Goal: Task Accomplishment & Management: Complete application form

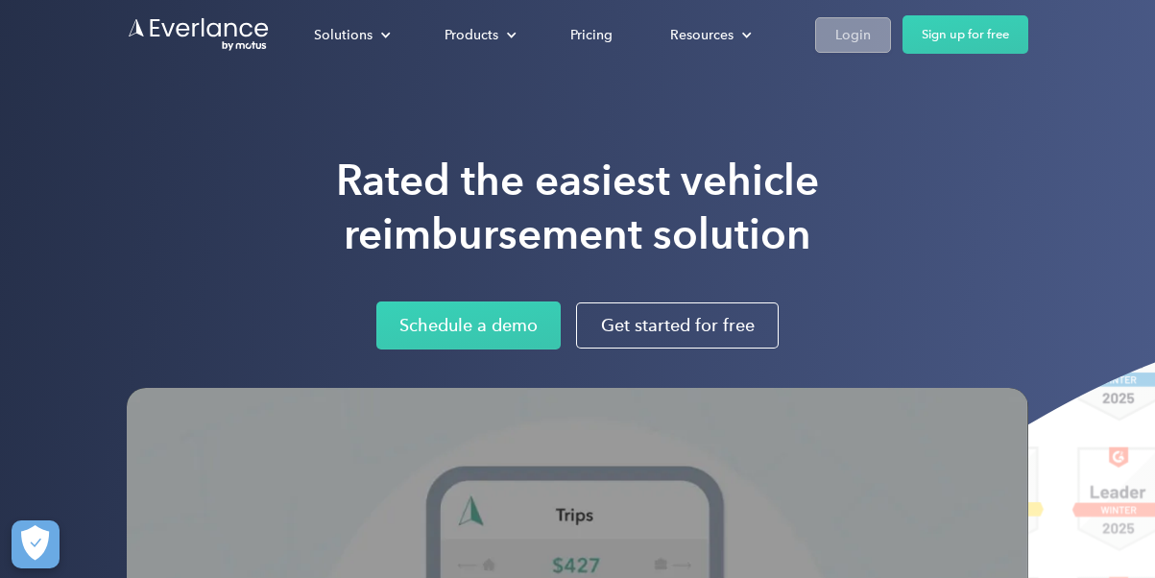
click at [842, 39] on div "Login" at bounding box center [853, 35] width 36 height 24
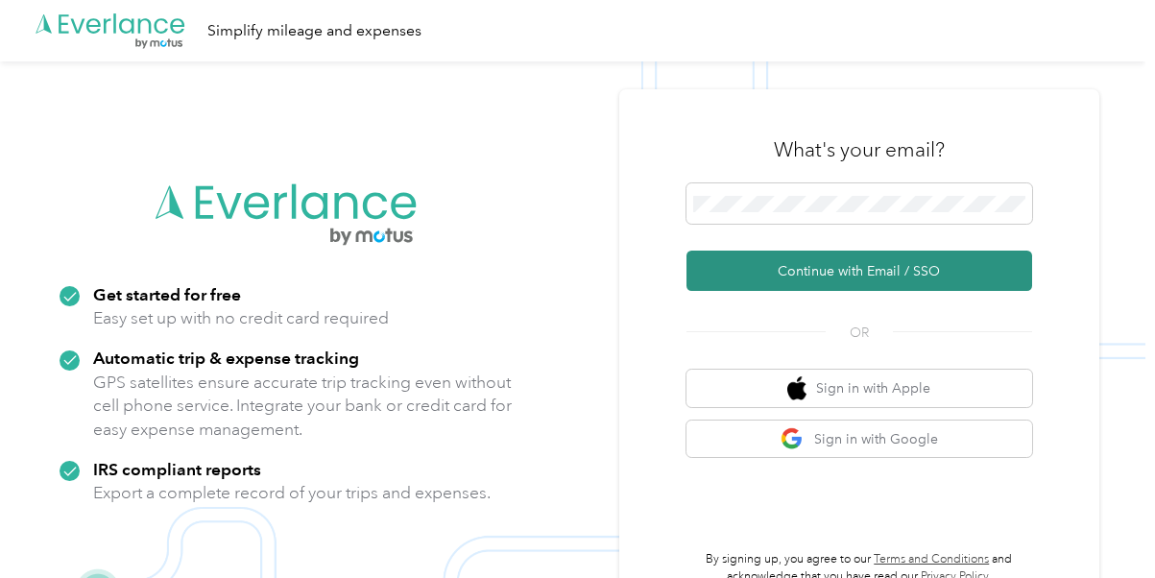
click at [911, 278] on button "Continue with Email / SSO" at bounding box center [860, 271] width 346 height 40
click at [851, 270] on button "Continue with Email / SSO" at bounding box center [860, 271] width 346 height 40
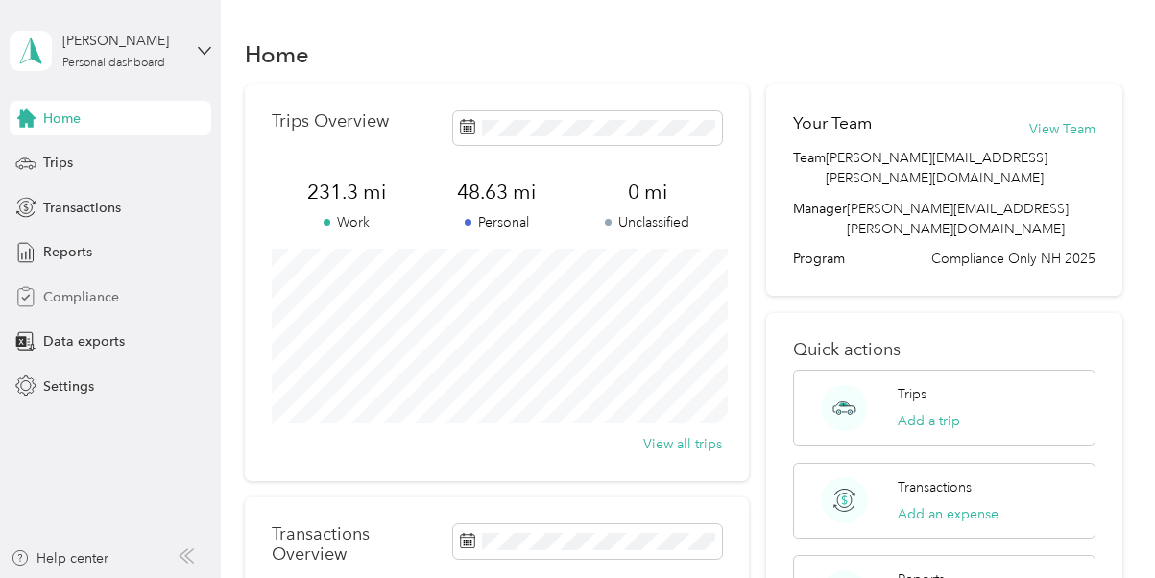
click at [95, 300] on span "Compliance" at bounding box center [81, 297] width 76 height 20
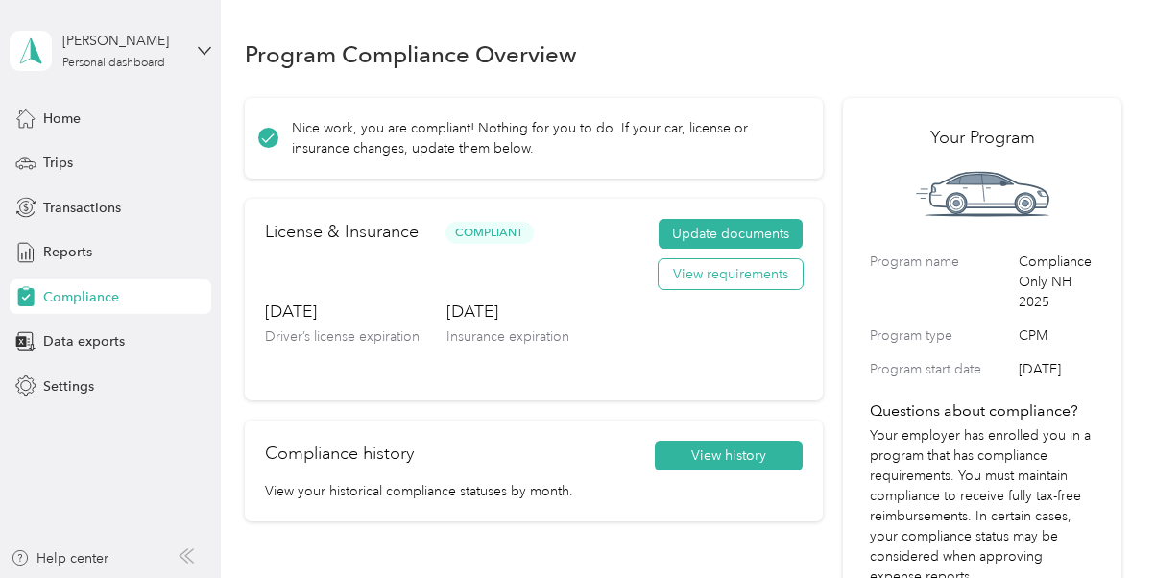
click at [692, 281] on button "View requirements" at bounding box center [731, 274] width 144 height 31
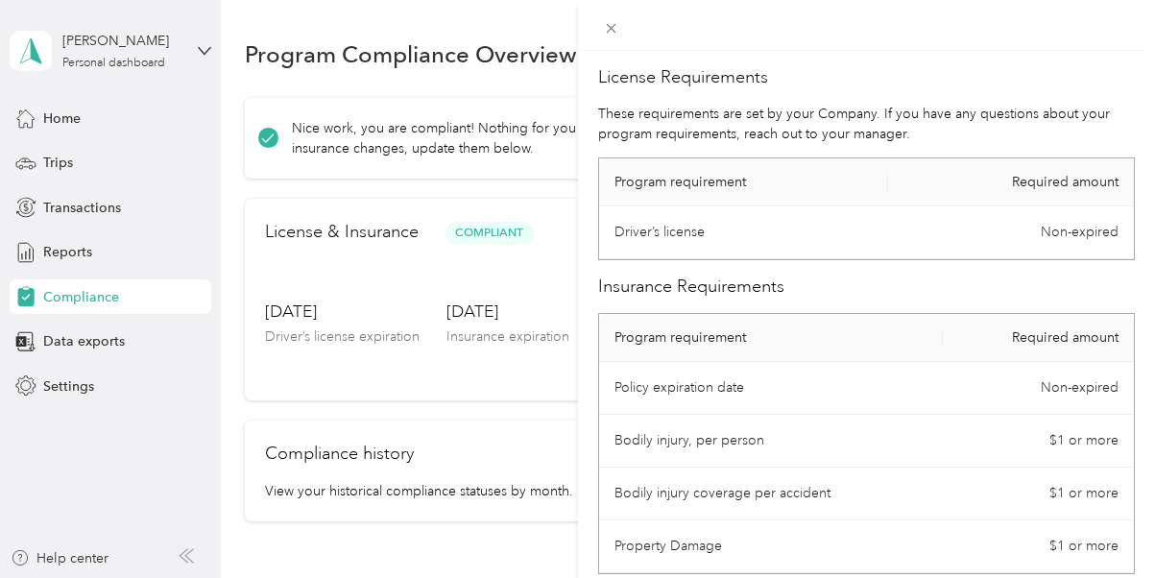
click at [840, 32] on div at bounding box center [867, 25] width 578 height 51
click at [612, 29] on icon at bounding box center [611, 29] width 10 height 10
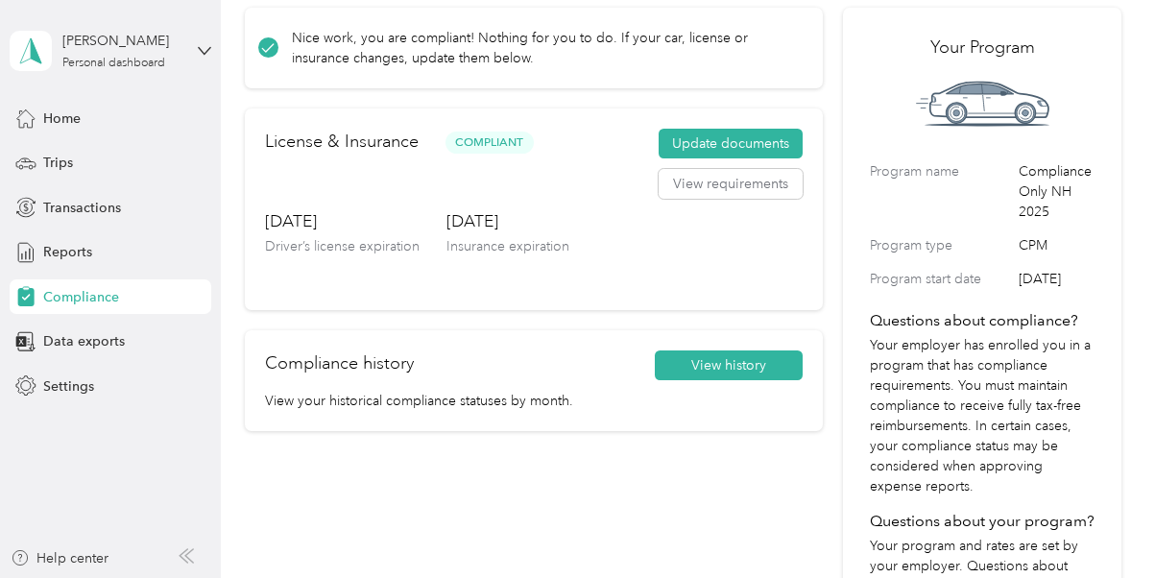
scroll to position [82, 0]
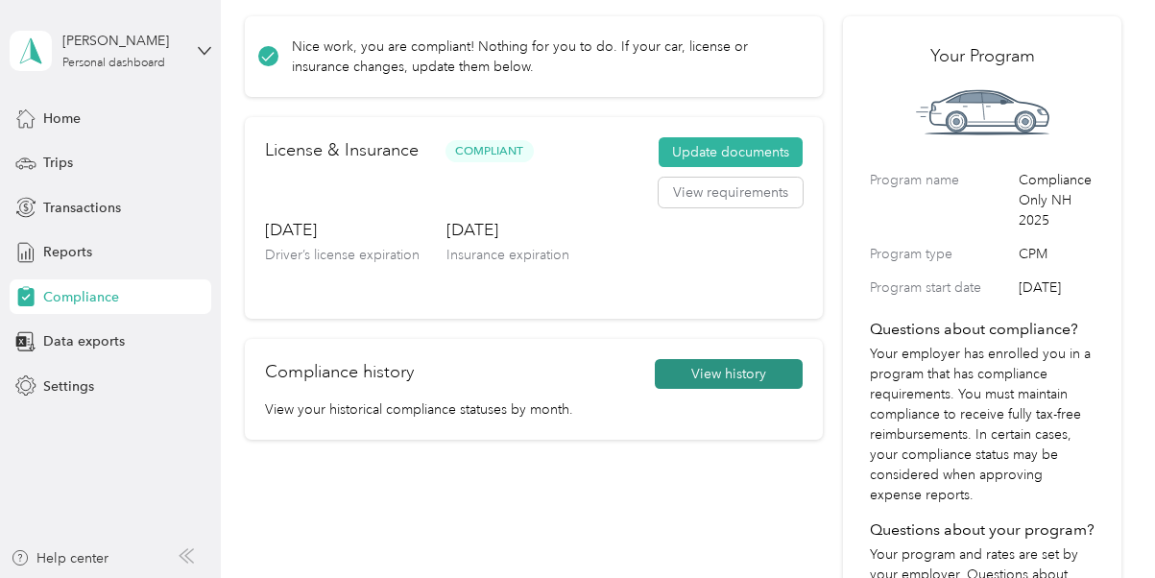
click at [719, 370] on button "View history" at bounding box center [729, 374] width 148 height 31
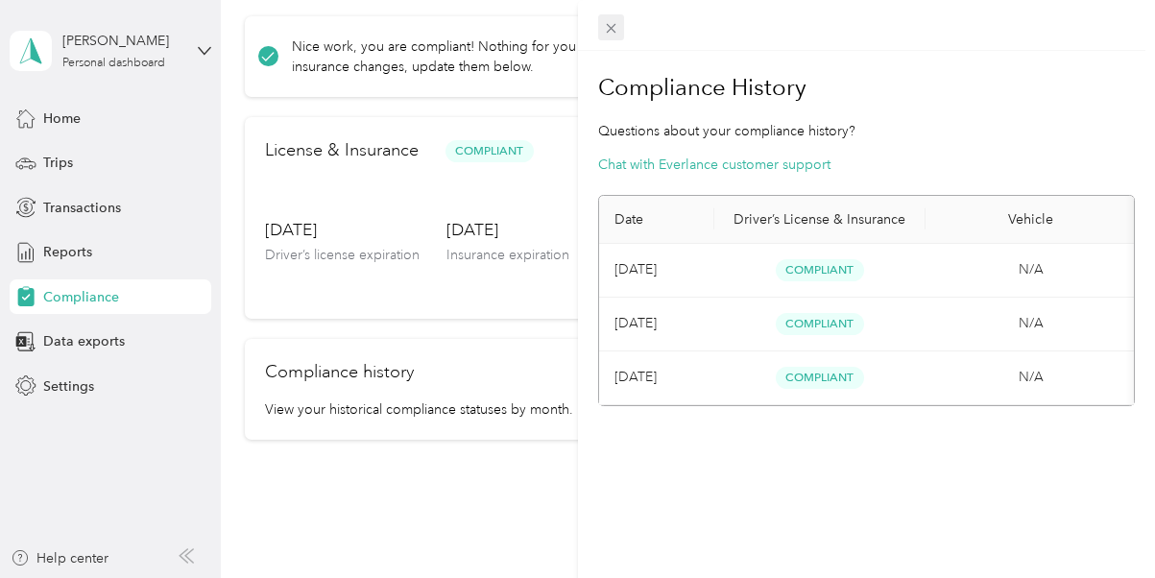
click at [612, 32] on icon at bounding box center [611, 28] width 16 height 16
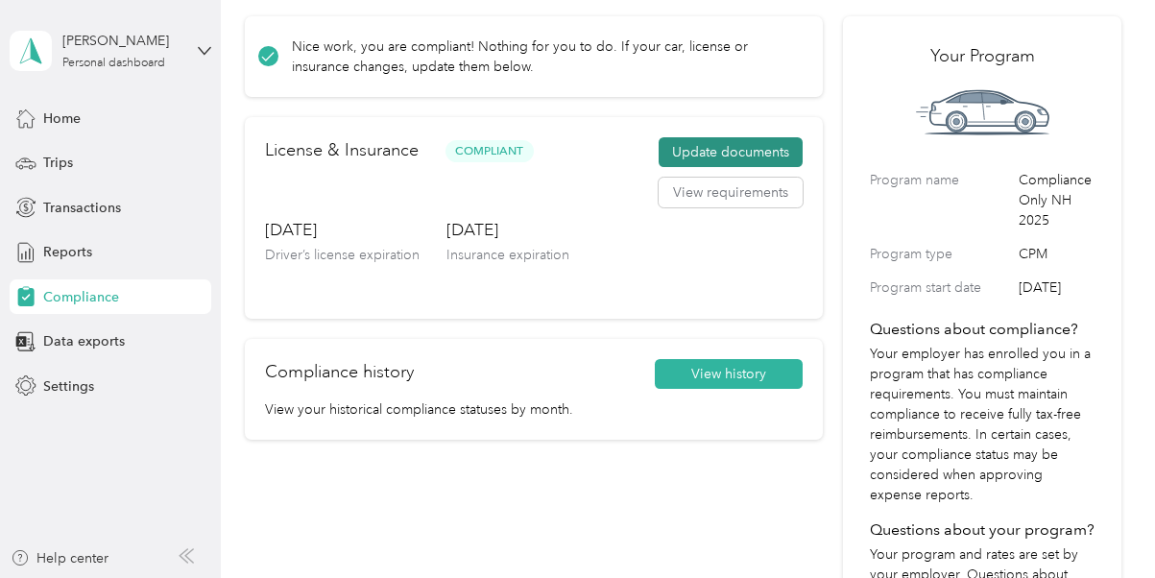
click at [700, 156] on button "Update documents" at bounding box center [731, 152] width 144 height 31
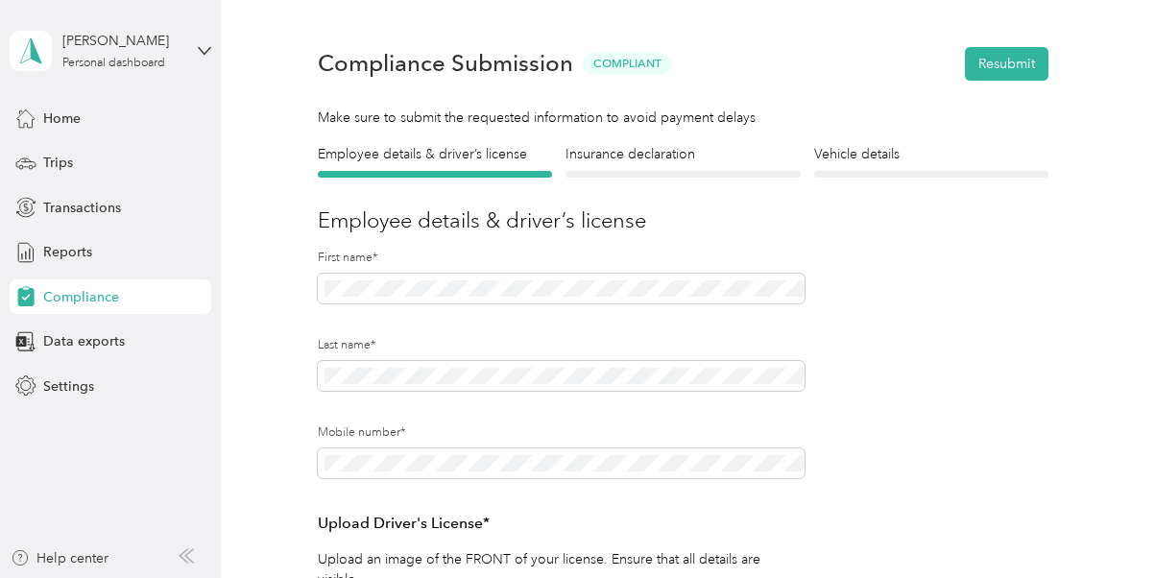
scroll to position [20, 0]
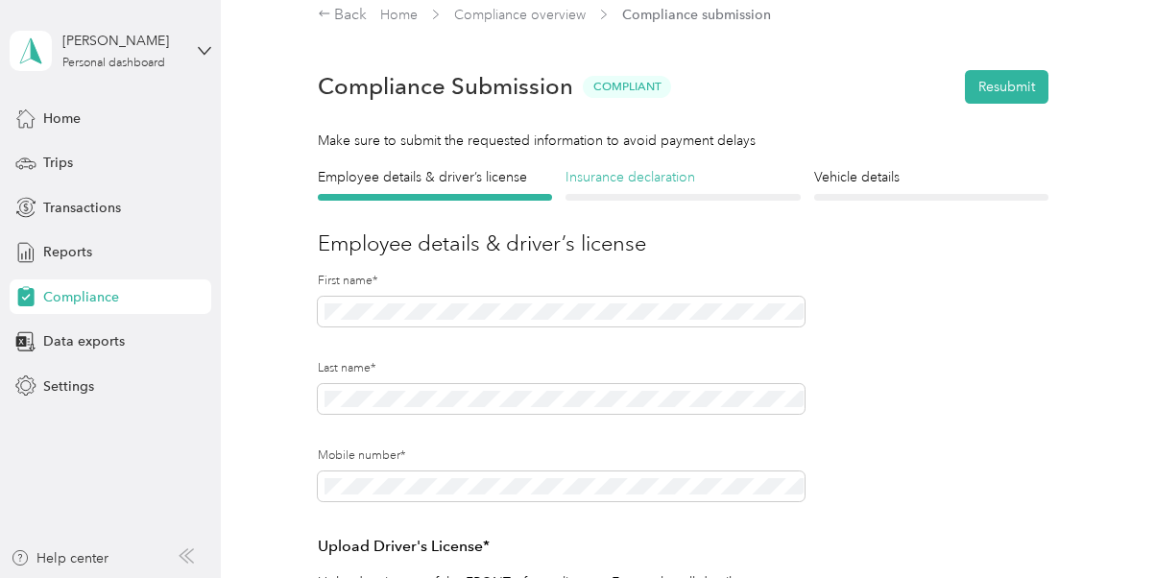
click at [646, 181] on h4 "Insurance declaration" at bounding box center [683, 177] width 235 height 20
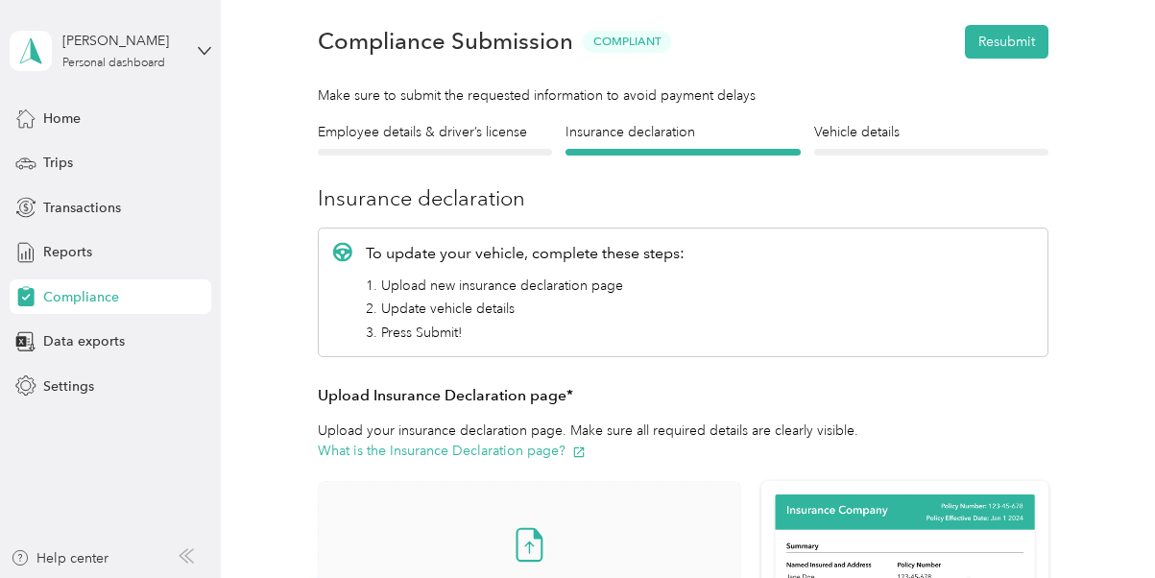
scroll to position [59, 0]
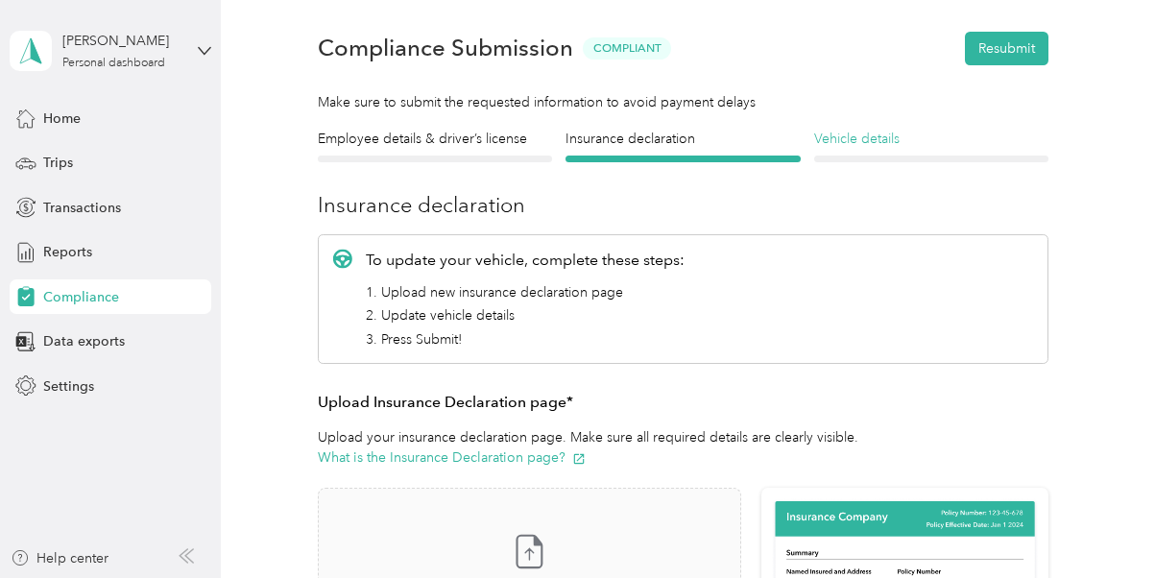
click at [873, 137] on h4 "Vehicle details" at bounding box center [931, 139] width 235 height 20
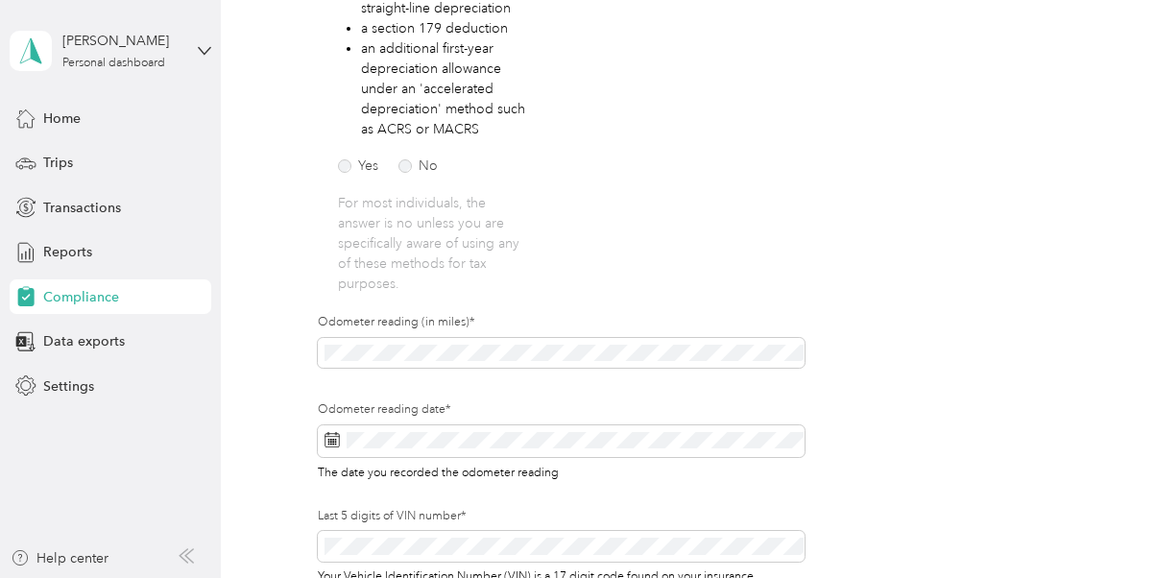
scroll to position [434, 0]
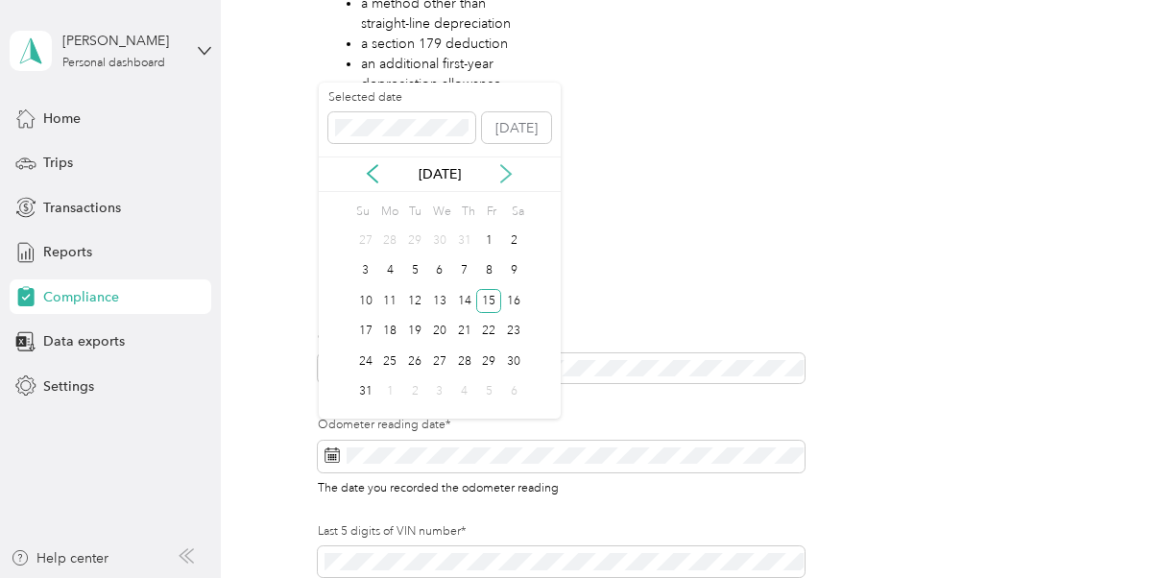
click at [501, 178] on icon at bounding box center [505, 173] width 19 height 19
click at [369, 363] on div "28" at bounding box center [365, 362] width 25 height 24
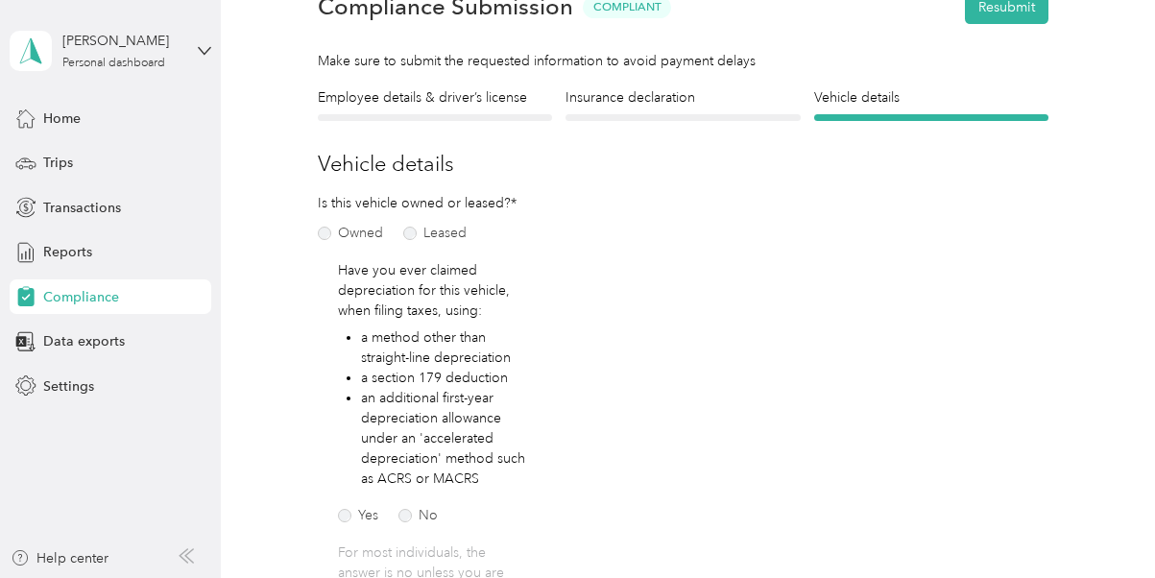
scroll to position [99, 0]
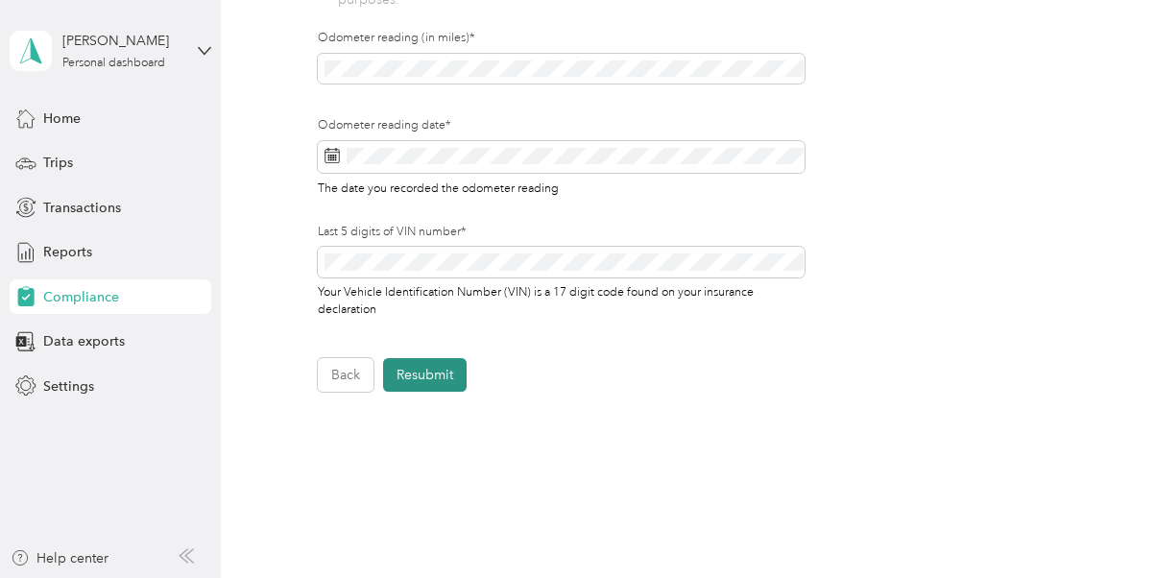
click at [440, 361] on button "Resubmit" at bounding box center [425, 375] width 84 height 34
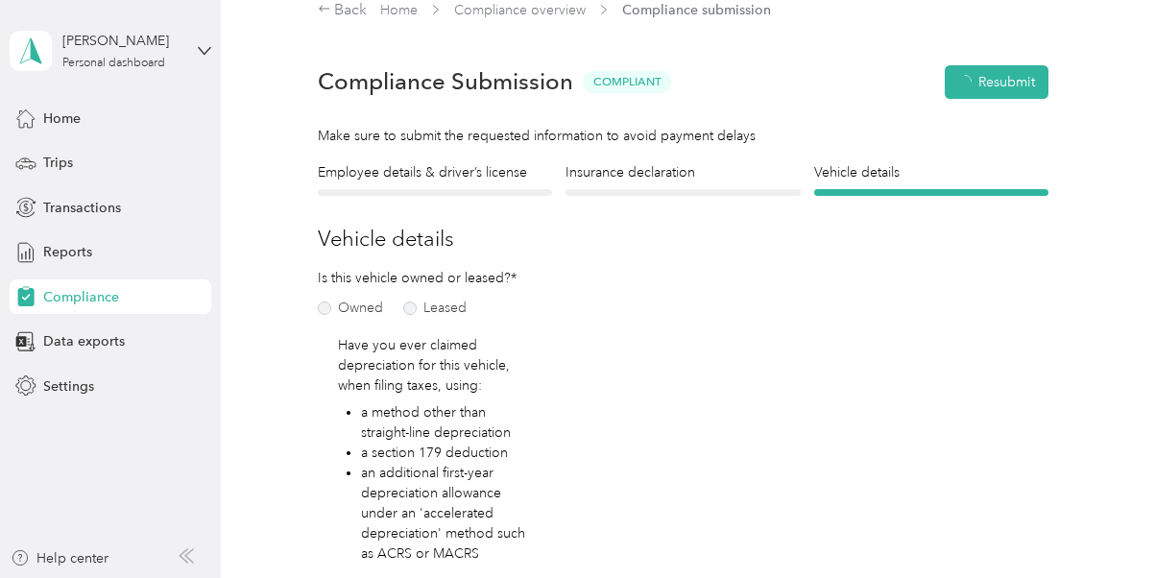
scroll to position [23, 0]
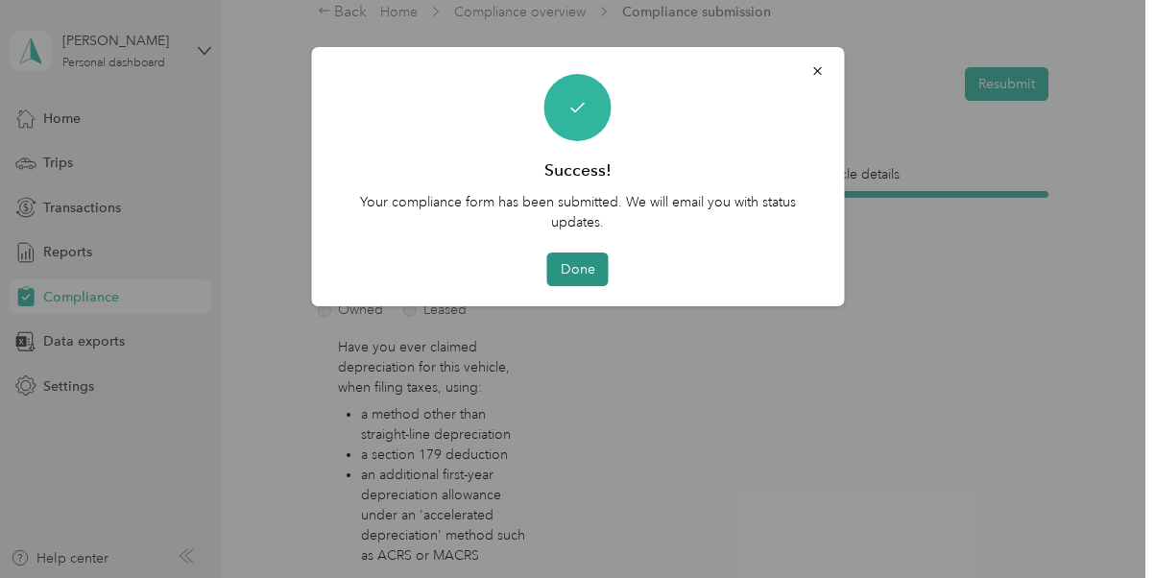
click at [575, 277] on button "Done" at bounding box center [577, 270] width 61 height 34
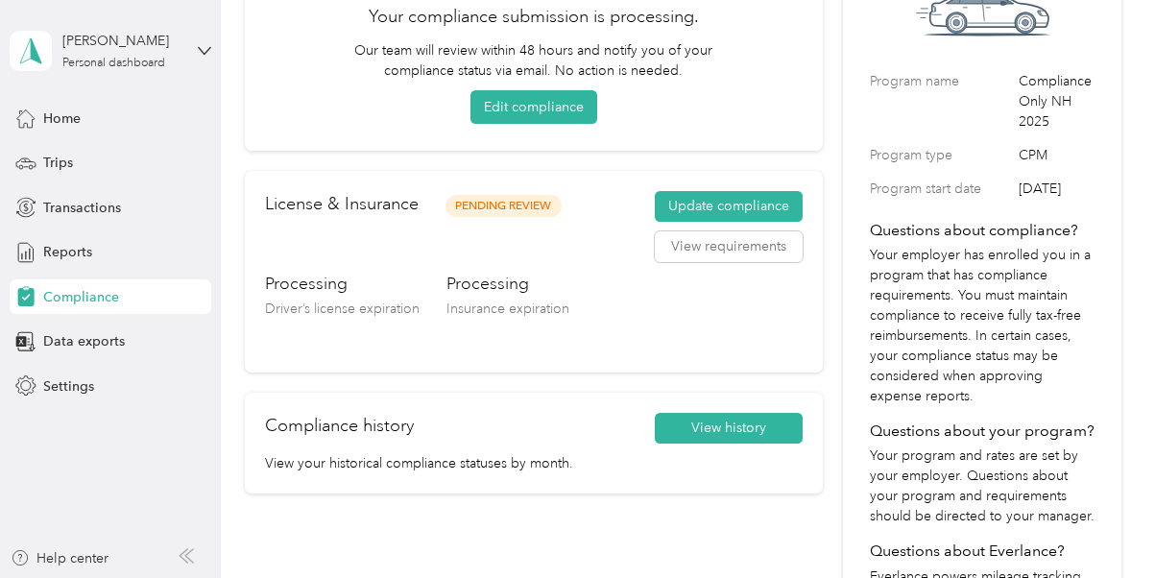
scroll to position [211, 0]
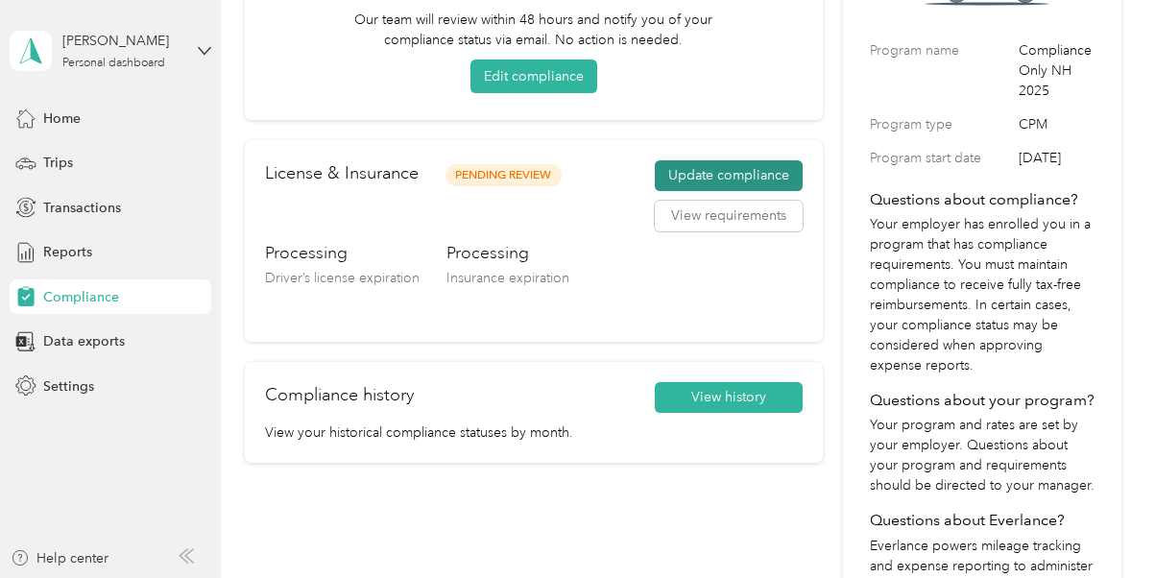
click at [740, 177] on button "Update compliance" at bounding box center [729, 175] width 148 height 31
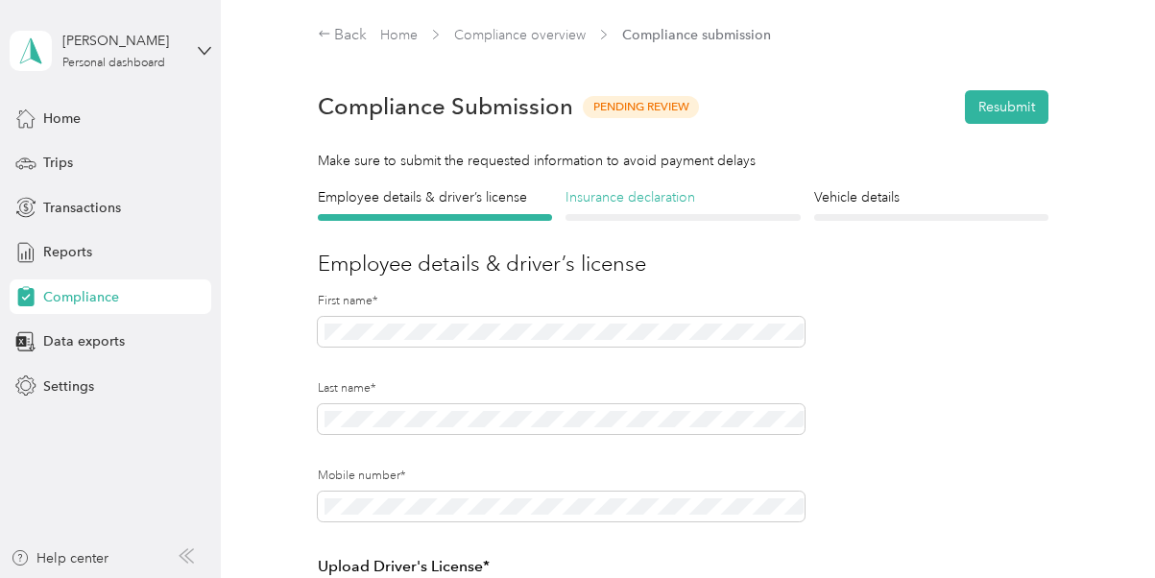
click at [655, 199] on h4 "Insurance declaration" at bounding box center [683, 197] width 235 height 20
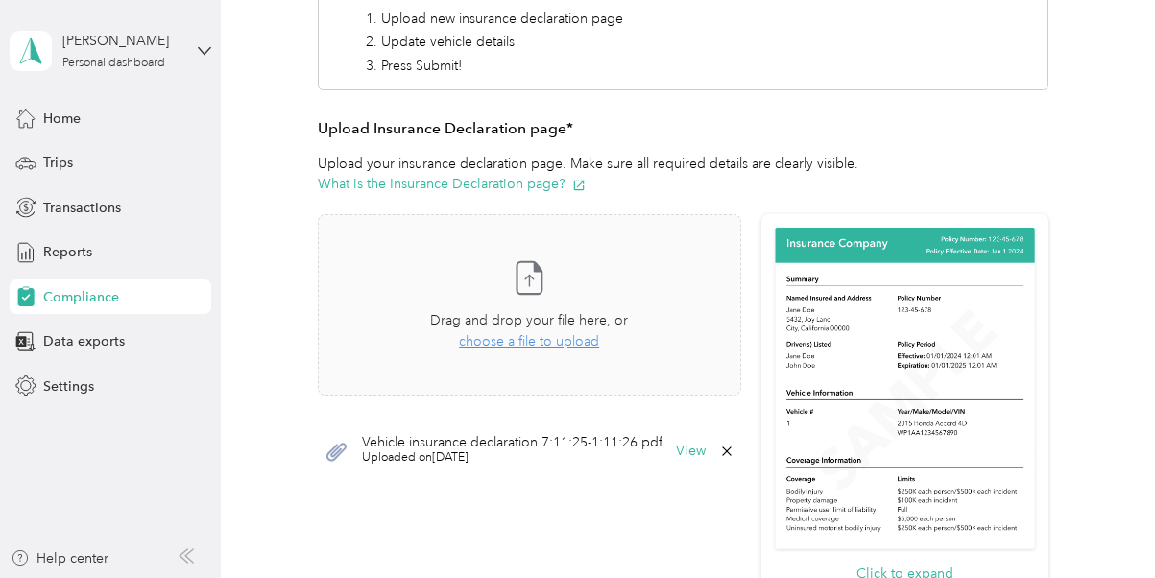
scroll to position [343, 0]
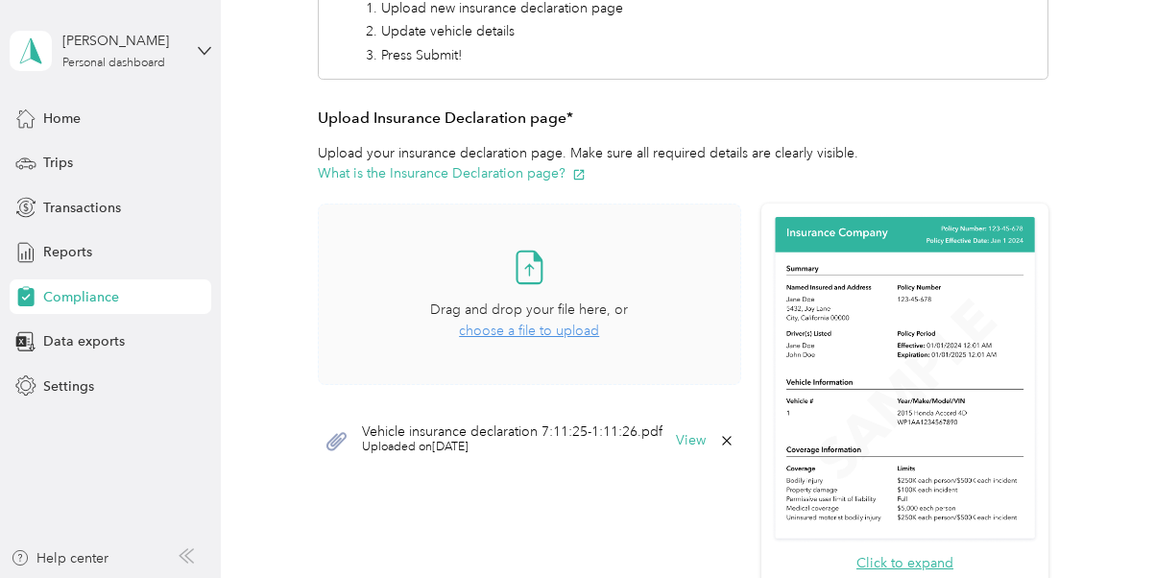
click at [550, 332] on span "choose a file to upload" at bounding box center [529, 331] width 140 height 16
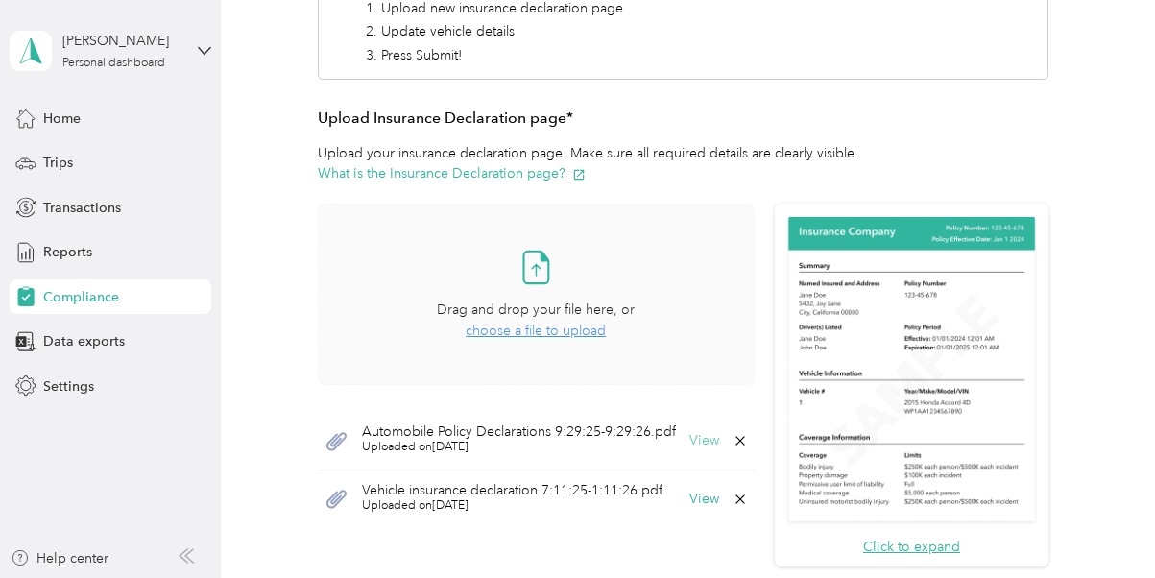
click at [703, 444] on button "View" at bounding box center [705, 440] width 30 height 13
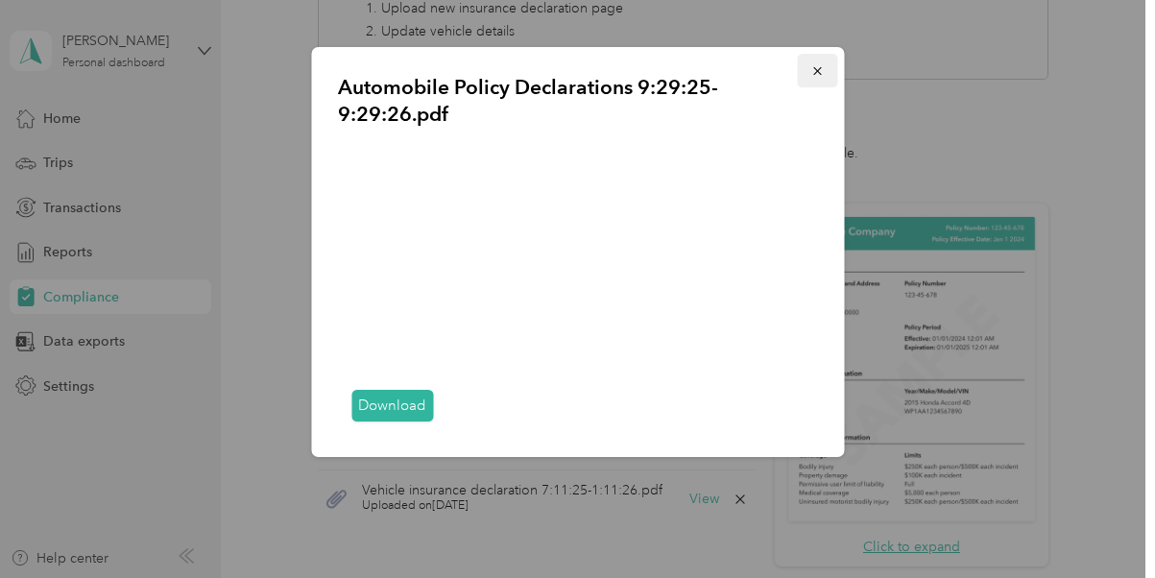
click at [815, 72] on icon "button" at bounding box center [817, 71] width 8 height 8
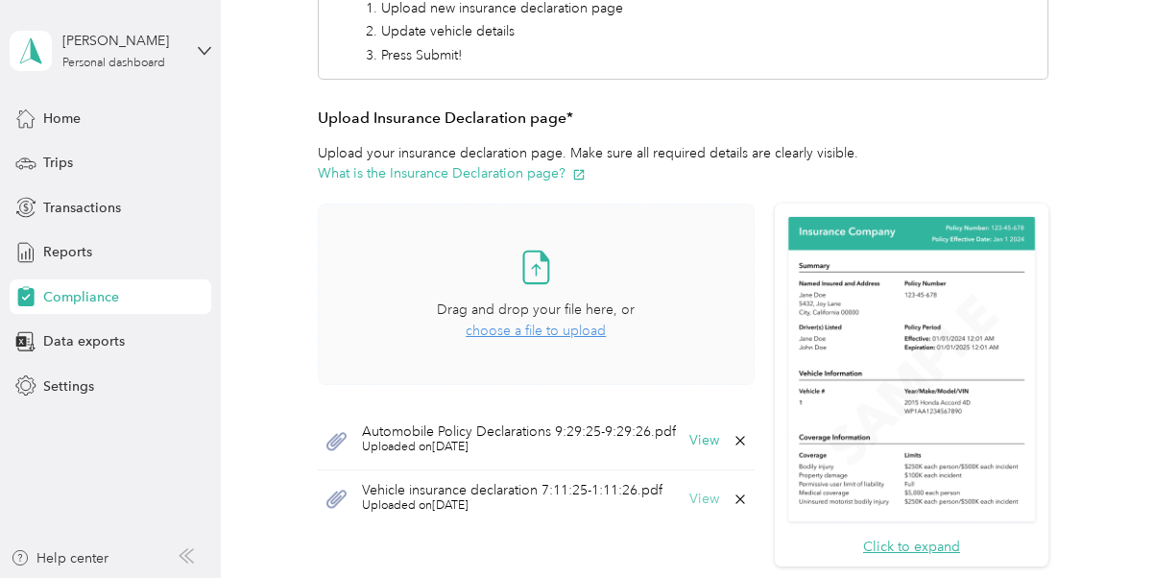
click at [704, 499] on button "View" at bounding box center [705, 499] width 30 height 13
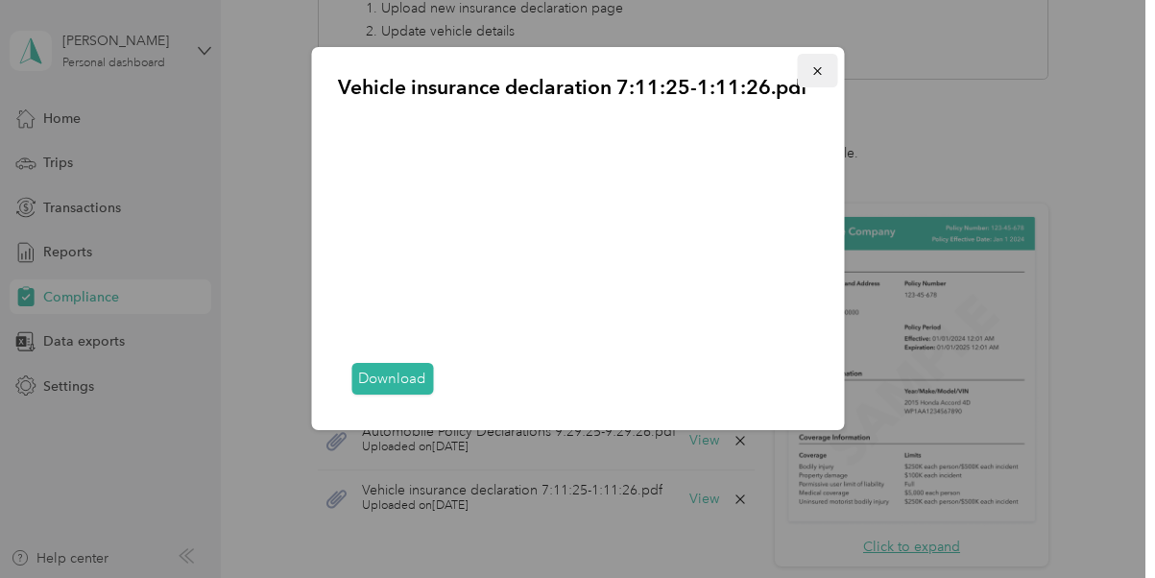
click at [818, 72] on icon "button" at bounding box center [817, 71] width 8 height 8
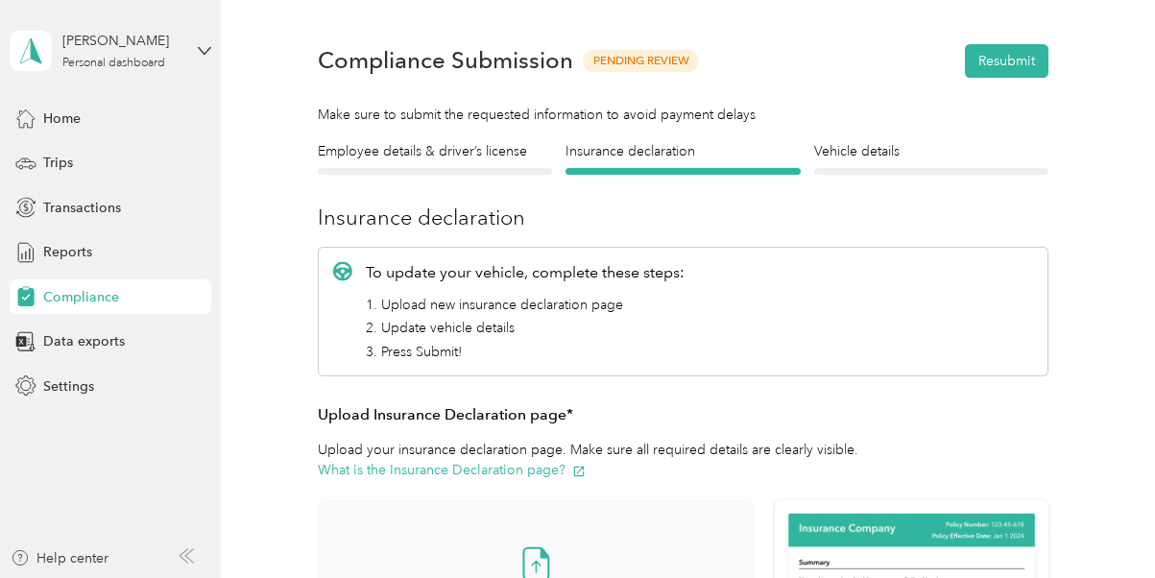
scroll to position [0, 0]
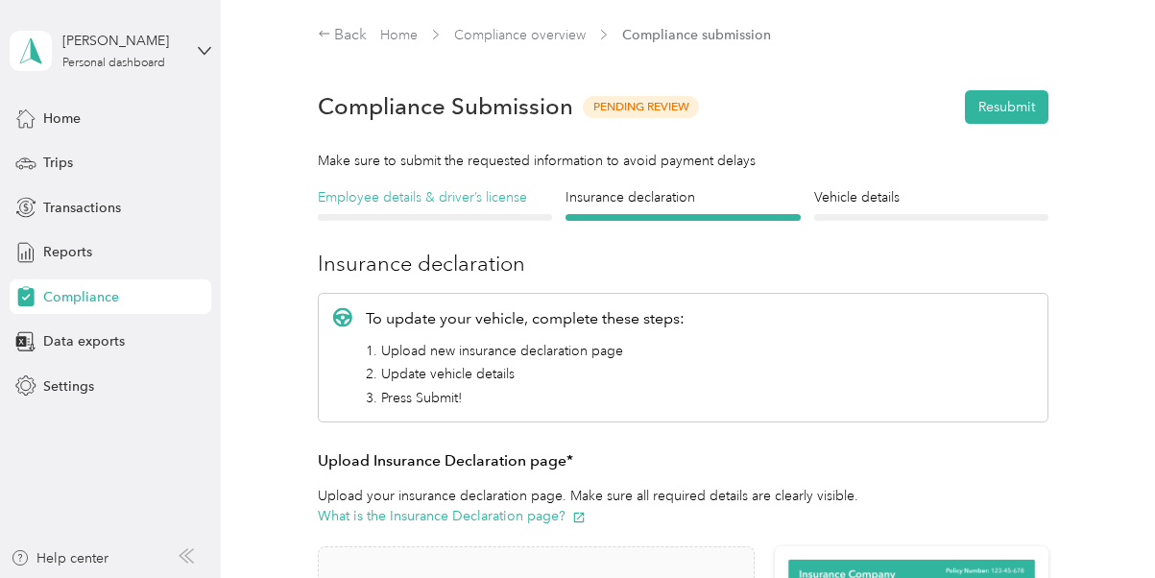
click at [509, 193] on h4 "Employee details & driver’s license" at bounding box center [435, 197] width 235 height 20
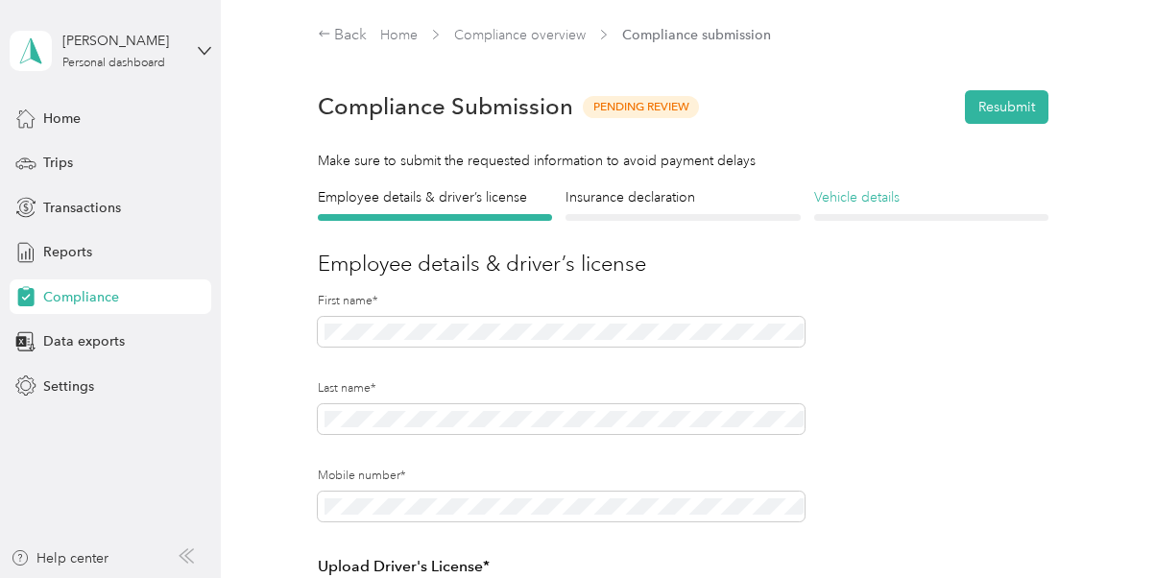
click at [836, 195] on h4 "Vehicle details" at bounding box center [931, 197] width 235 height 20
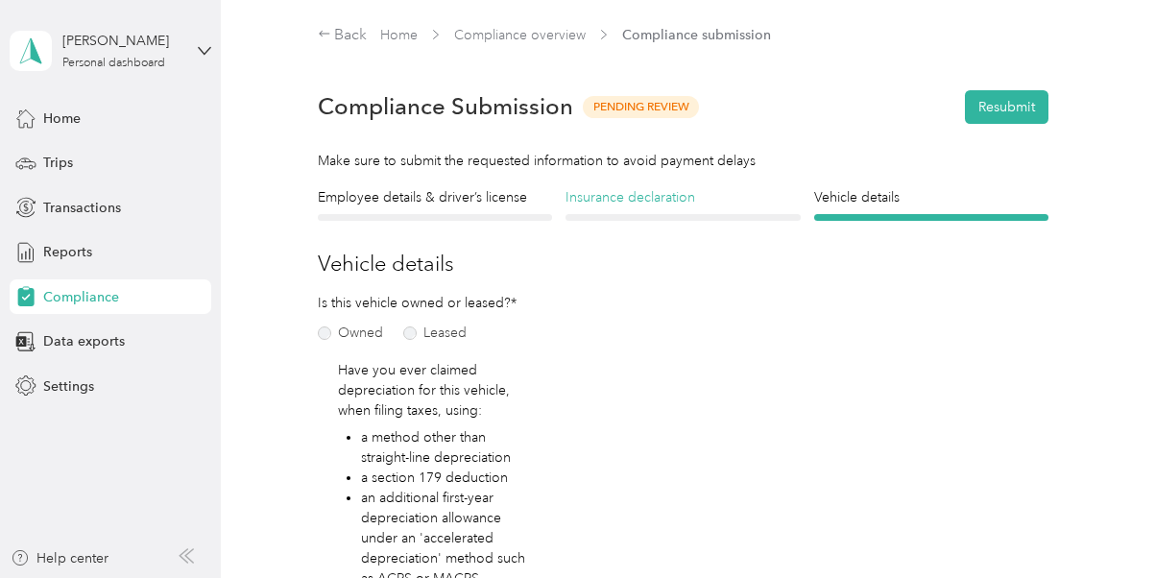
click at [641, 199] on h4 "Insurance declaration" at bounding box center [683, 197] width 235 height 20
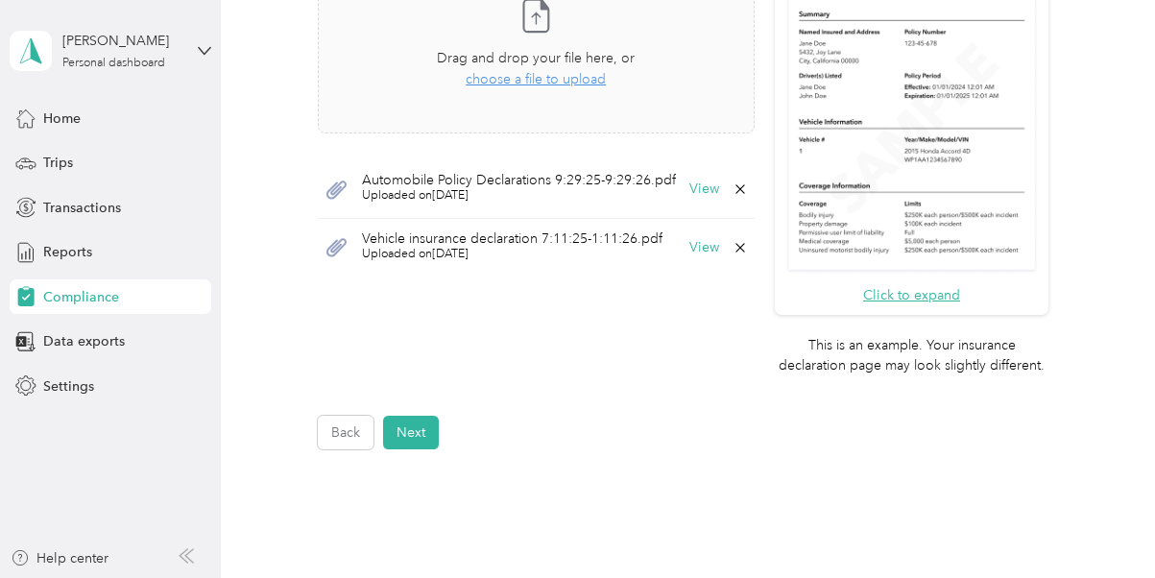
scroll to position [755, 0]
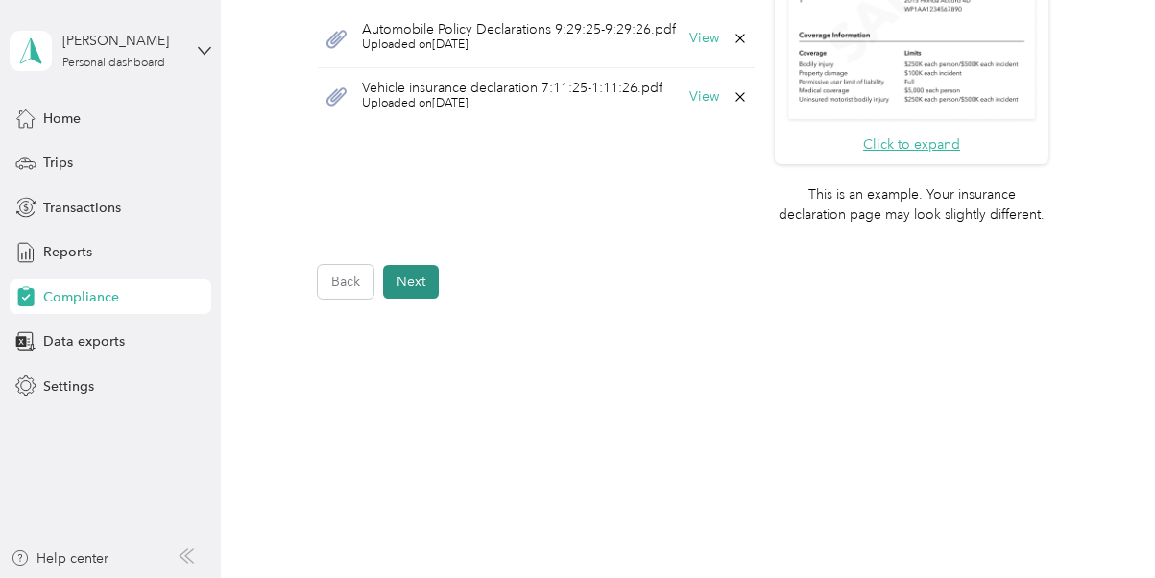
click at [424, 285] on button "Next" at bounding box center [411, 282] width 56 height 34
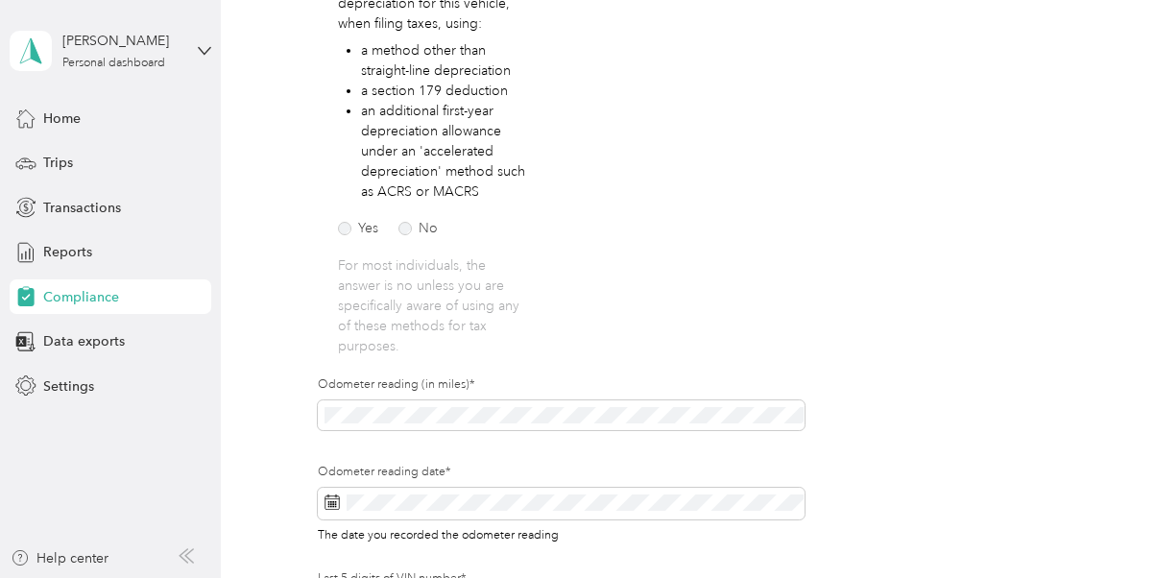
scroll to position [620, 0]
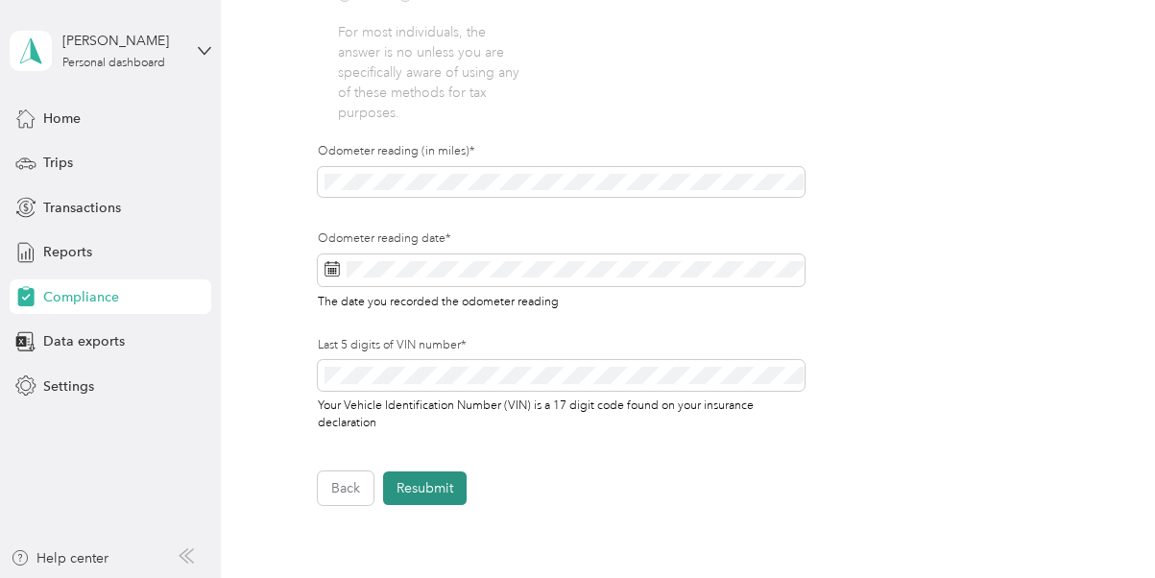
click at [446, 472] on button "Resubmit" at bounding box center [425, 489] width 84 height 34
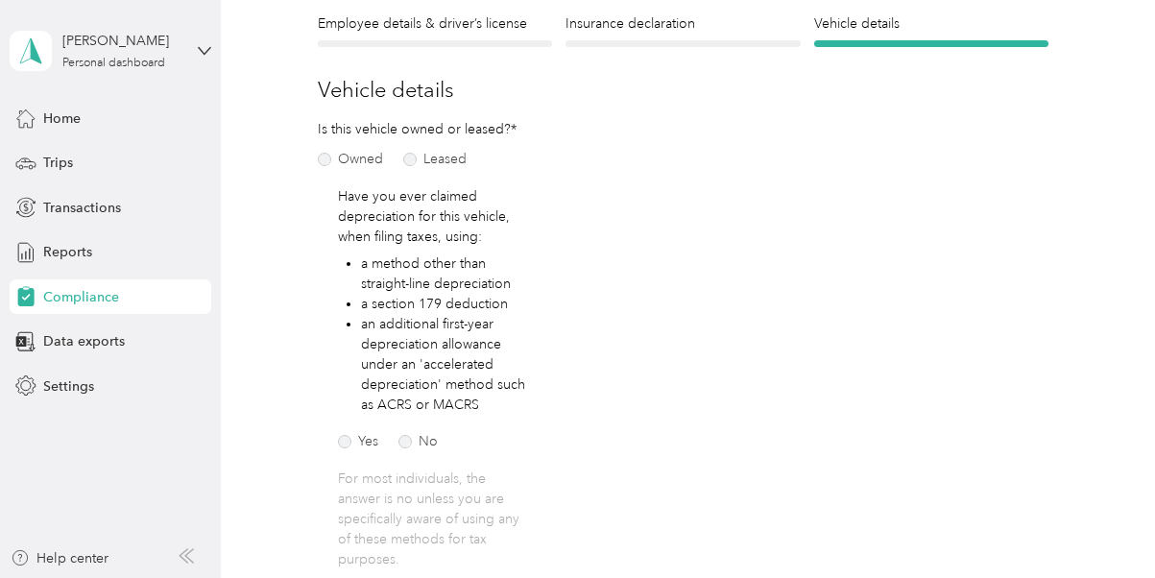
scroll to position [23, 0]
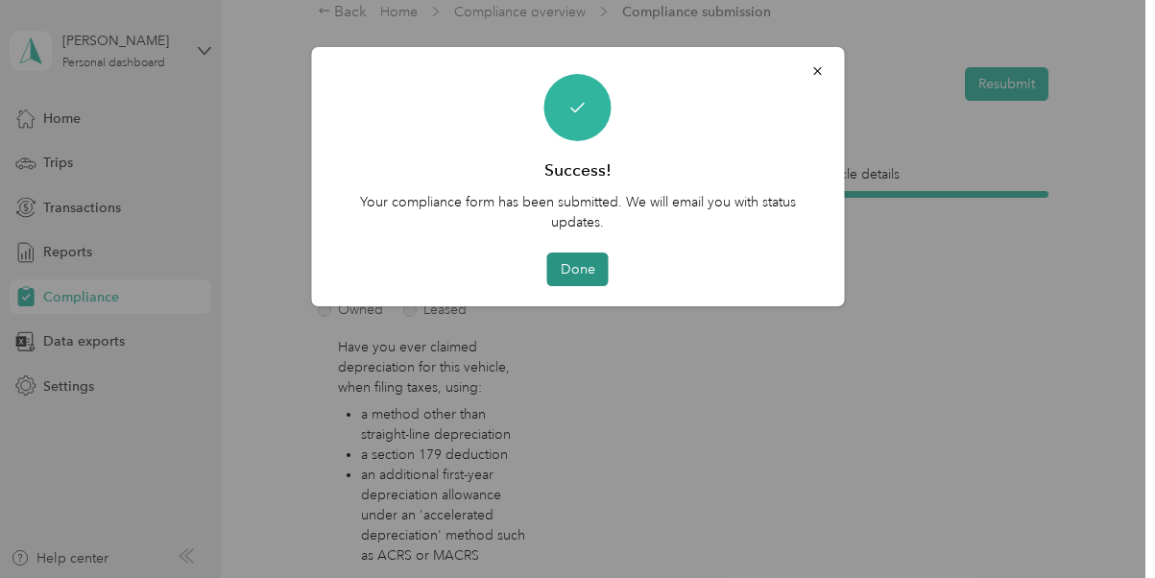
click at [586, 269] on button "Done" at bounding box center [577, 270] width 61 height 34
